Goal: Task Accomplishment & Management: Manage account settings

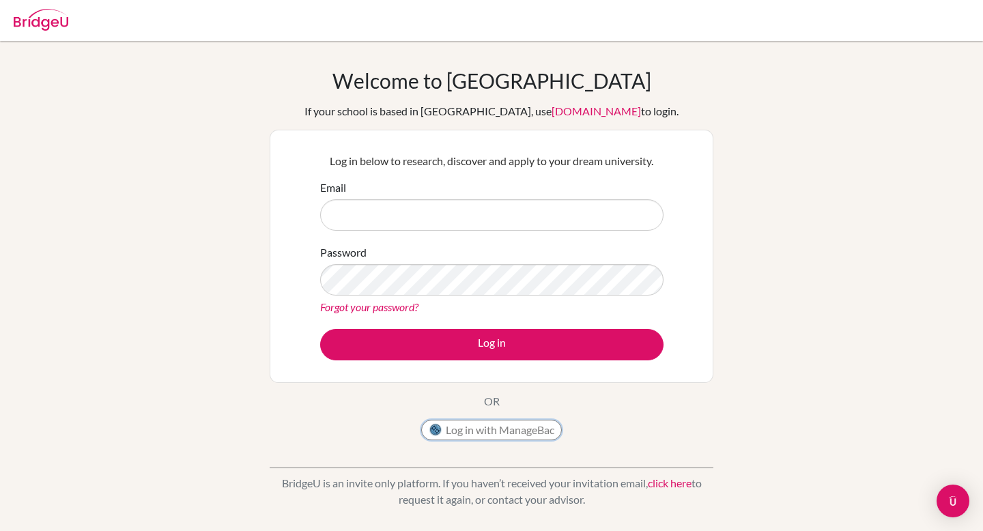
click at [478, 435] on button "Log in with ManageBac" at bounding box center [491, 430] width 141 height 20
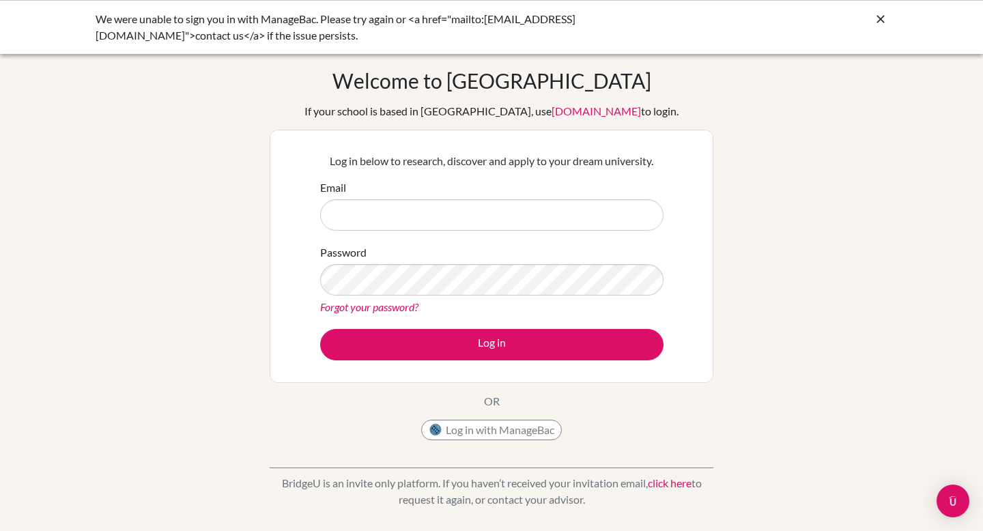
click at [880, 14] on icon at bounding box center [881, 19] width 14 height 14
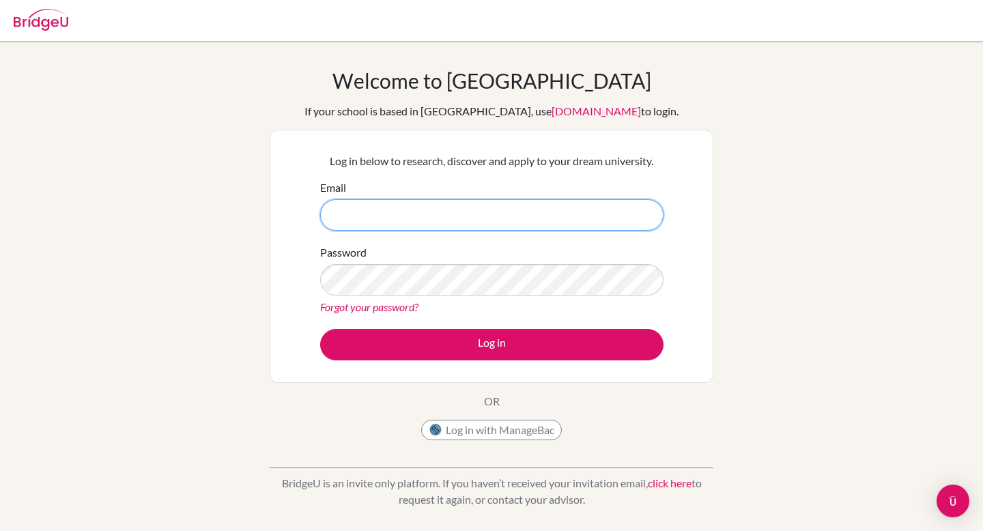
click at [389, 218] on input "Email" at bounding box center [491, 214] width 343 height 31
type input "[EMAIL_ADDRESS][DOMAIN_NAME]"
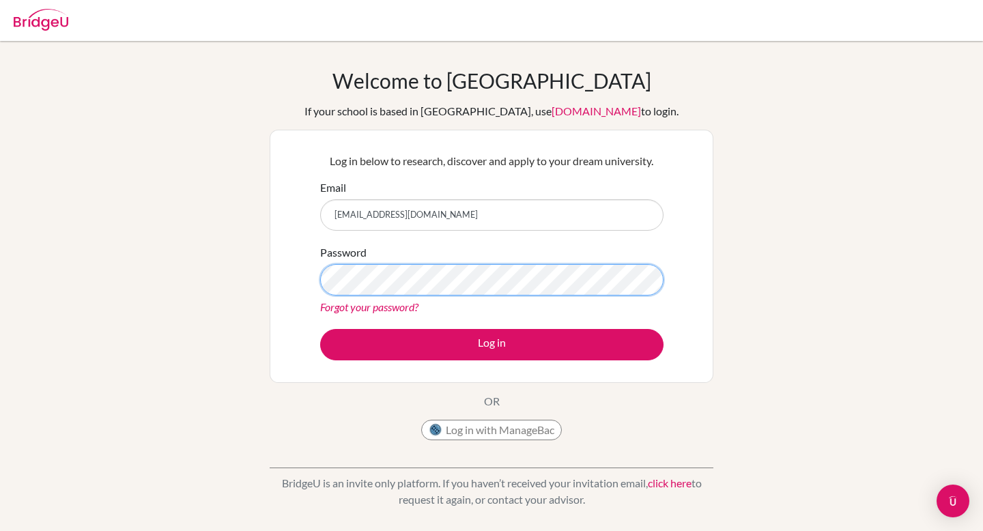
click at [320, 329] on button "Log in" at bounding box center [491, 344] width 343 height 31
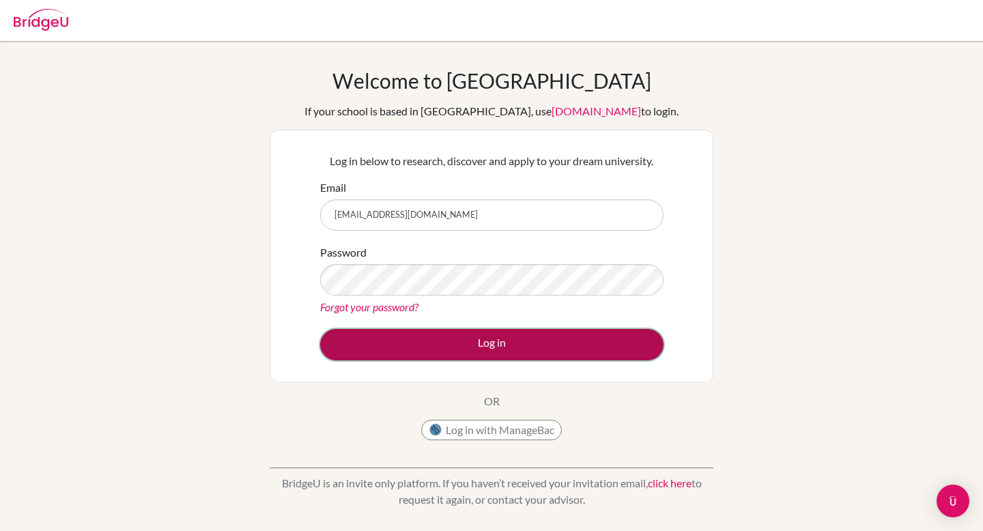
click at [455, 354] on button "Log in" at bounding box center [491, 344] width 343 height 31
